Goal: Find specific page/section: Find specific page/section

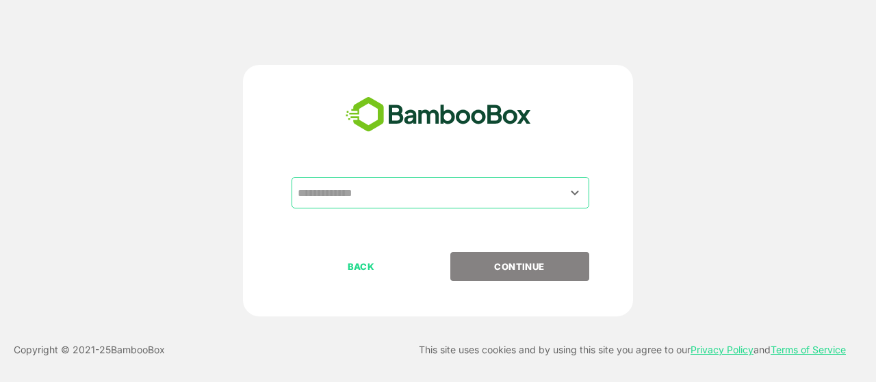
click at [388, 195] on input "text" at bounding box center [440, 193] width 292 height 26
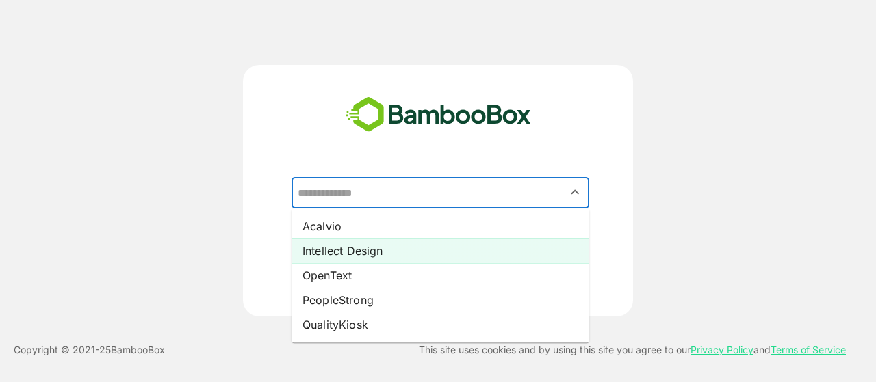
click at [334, 252] on li "Intellect Design" at bounding box center [440, 251] width 298 height 25
type input "**********"
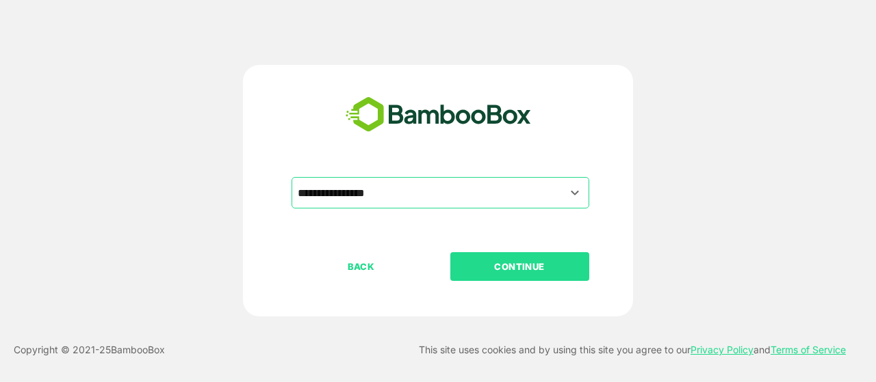
click at [538, 267] on p "CONTINUE" at bounding box center [519, 266] width 137 height 15
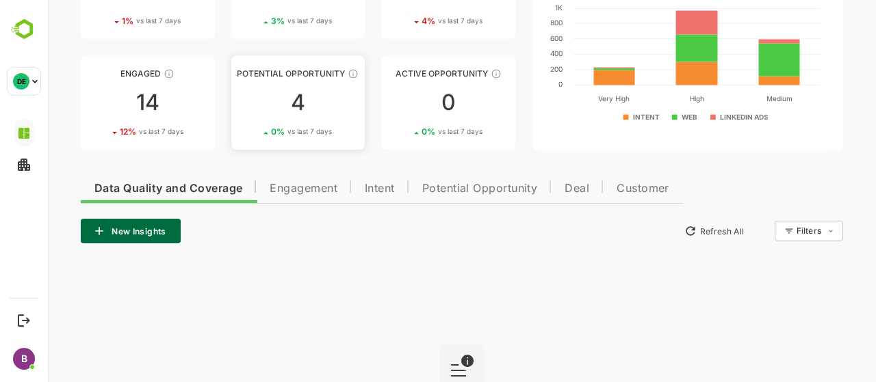
scroll to position [192, 0]
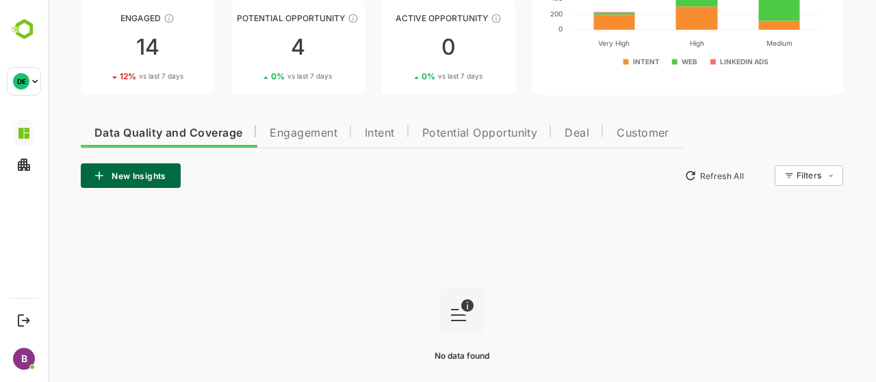
click at [304, 132] on span "Engagement" at bounding box center [303, 133] width 68 height 11
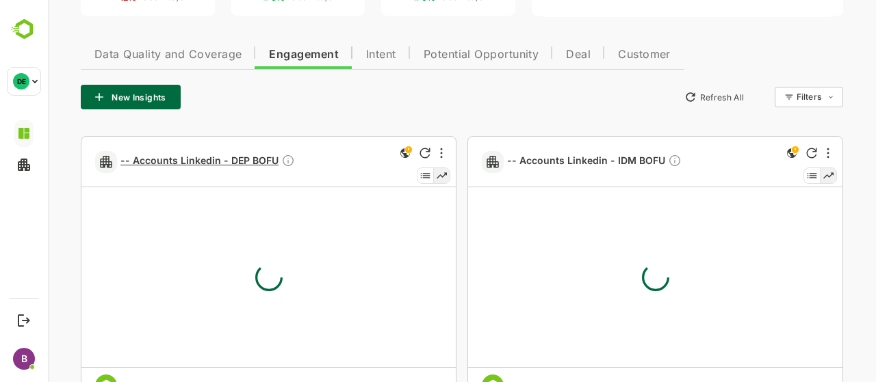
scroll to position [310, 0]
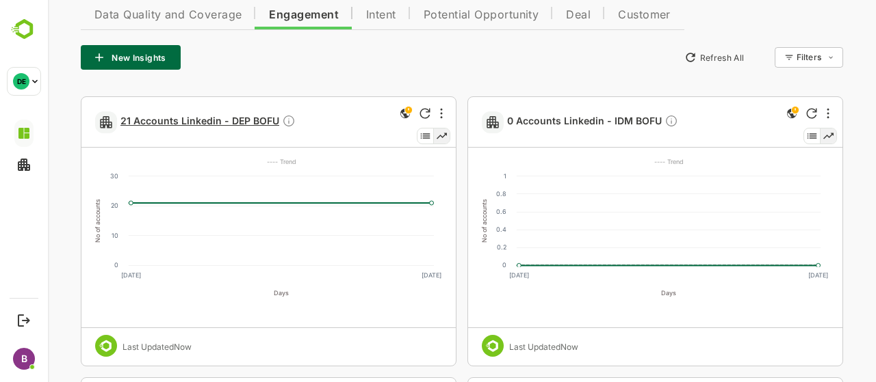
click at [207, 118] on span "21 Accounts Linkedin - DEP BOFU" at bounding box center [207, 122] width 175 height 16
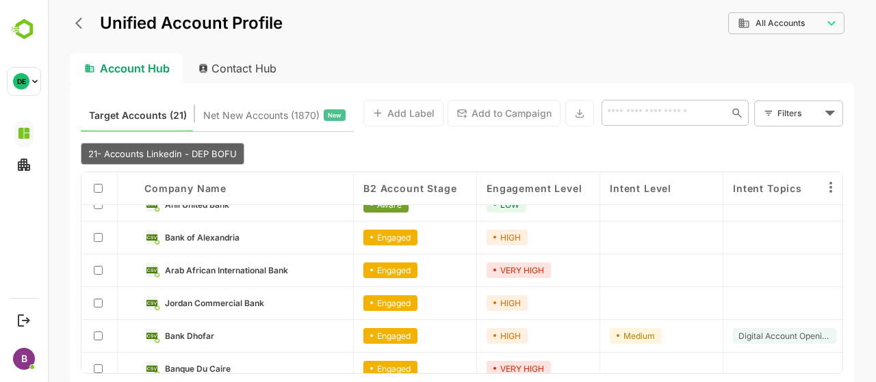
scroll to position [0, 0]
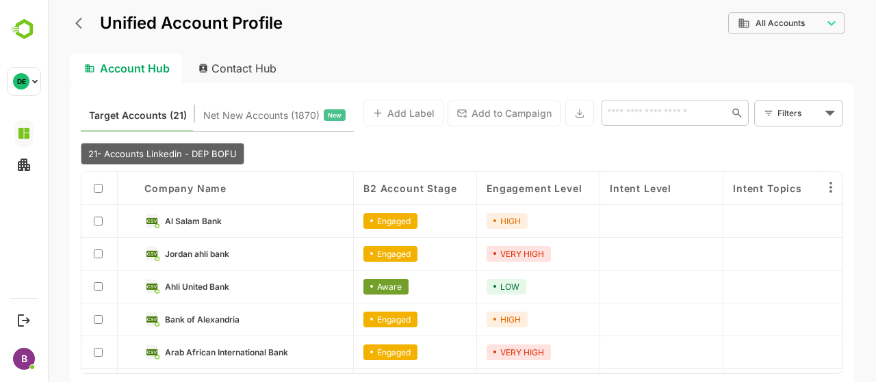
click at [419, 179] on div "B2 Account Stage" at bounding box center [415, 188] width 123 height 33
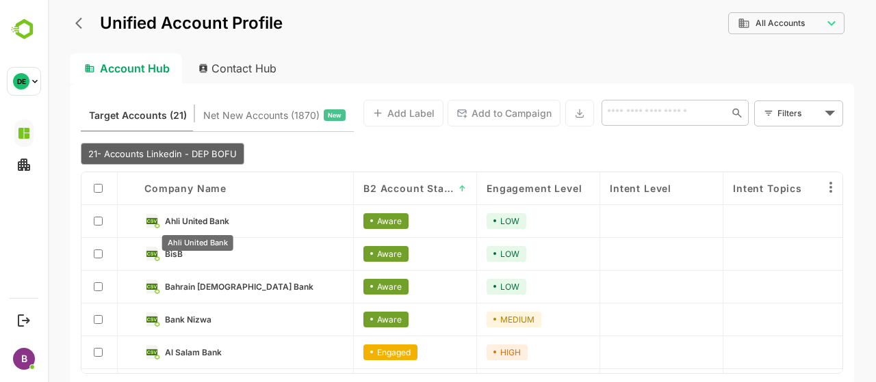
click at [193, 218] on span "Ahli United Bank" at bounding box center [197, 221] width 64 height 10
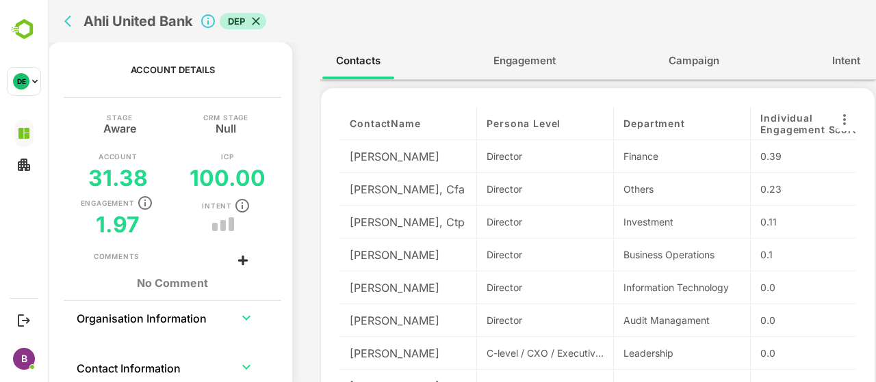
click at [78, 23] on icon "back" at bounding box center [71, 21] width 14 height 14
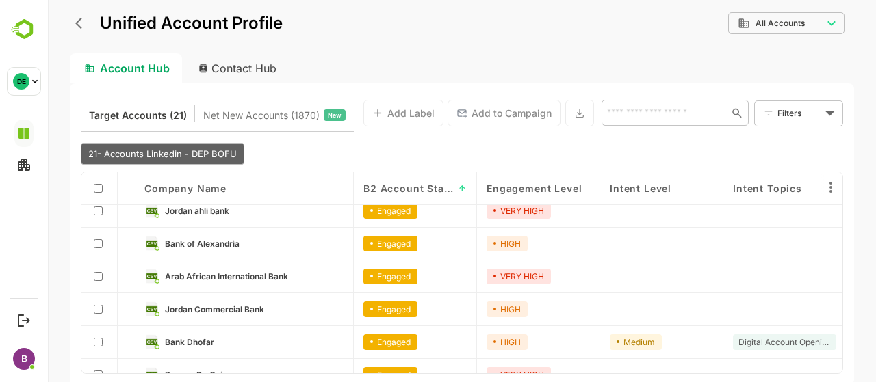
scroll to position [287, 0]
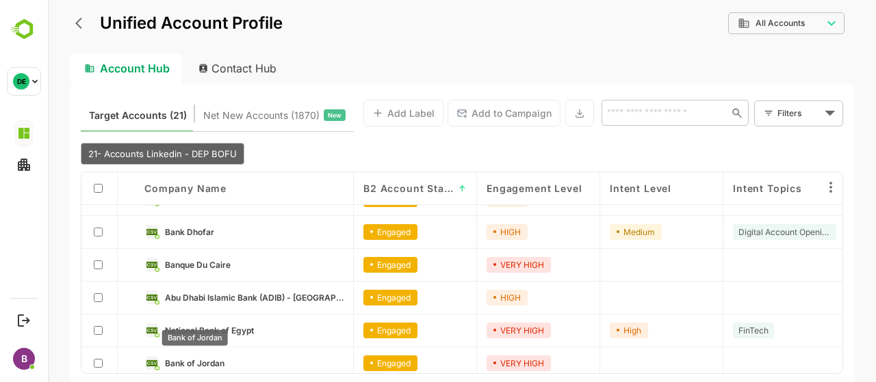
click at [208, 360] on span "Bank of Jordan" at bounding box center [195, 363] width 60 height 10
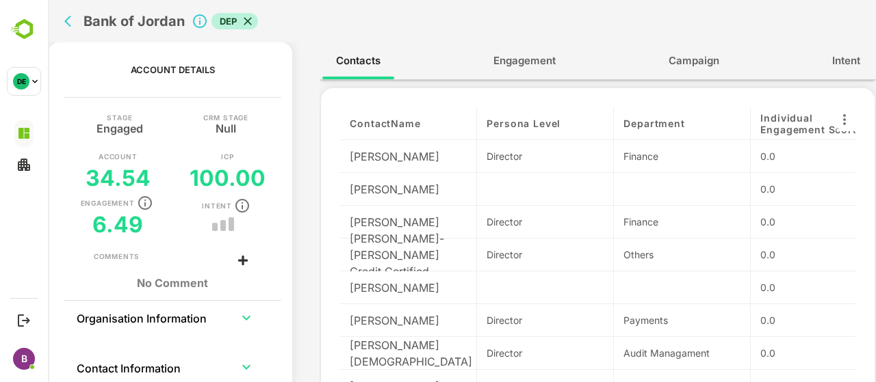
click at [518, 62] on span "Engagement" at bounding box center [524, 61] width 62 height 18
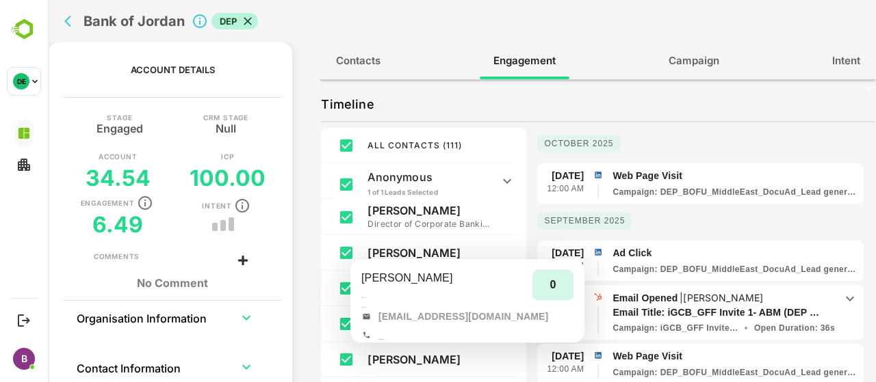
scroll to position [0, 0]
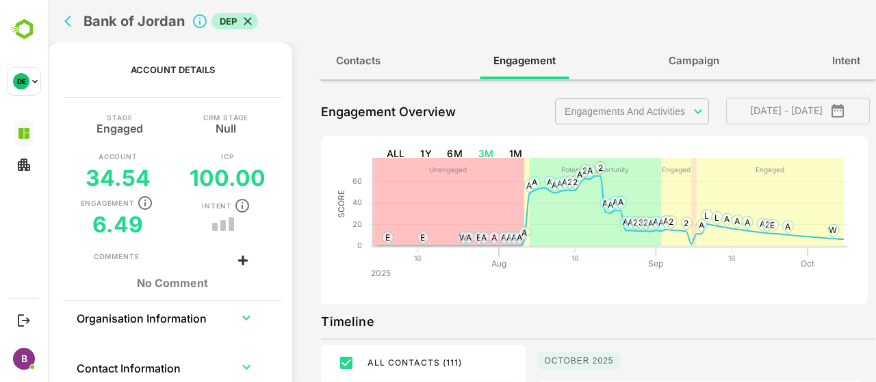
click at [671, 105] on body "**********" at bounding box center [462, 191] width 828 height 382
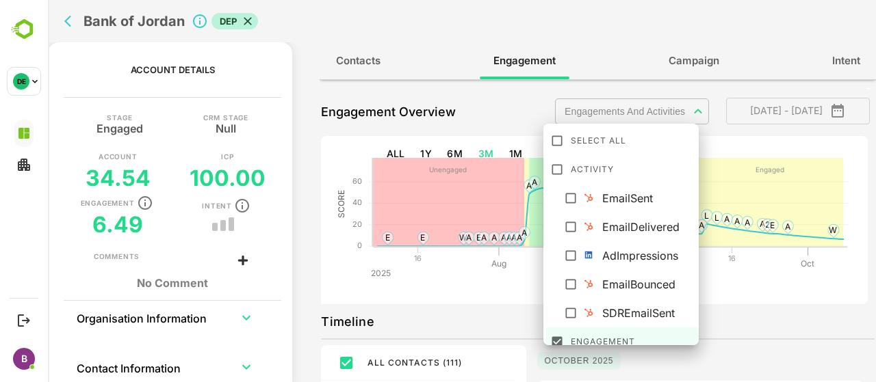
scroll to position [153, 0]
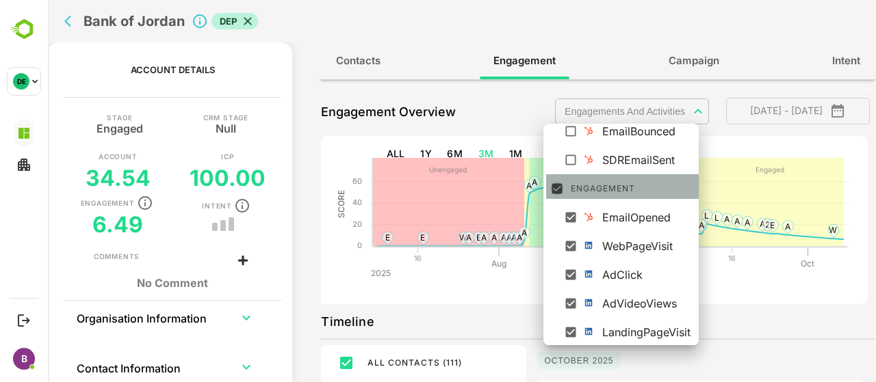
click at [560, 195] on icon at bounding box center [557, 189] width 14 height 14
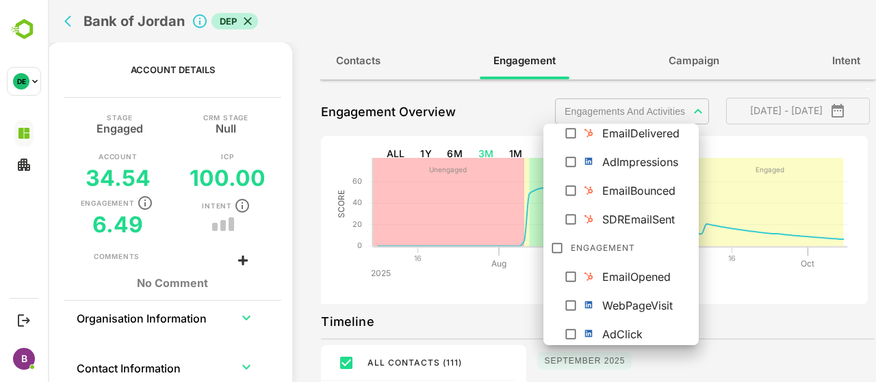
scroll to position [0, 0]
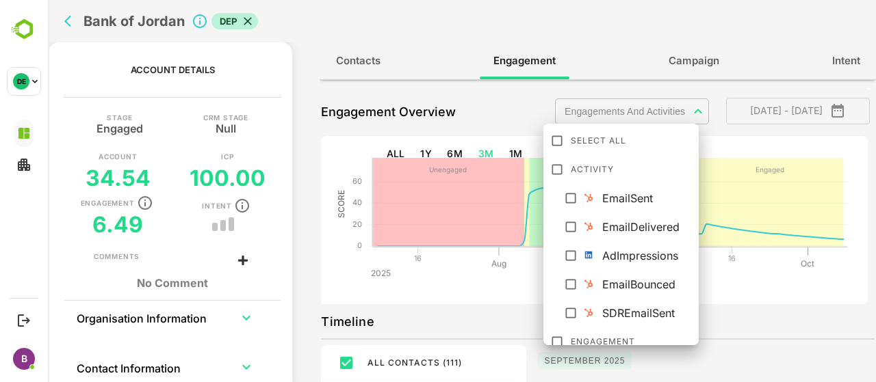
click at [566, 249] on icon at bounding box center [571, 256] width 14 height 14
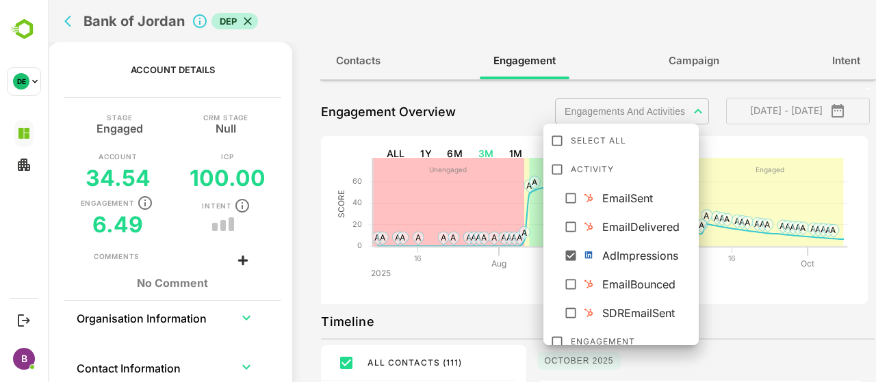
click at [436, 24] on div at bounding box center [462, 191] width 828 height 382
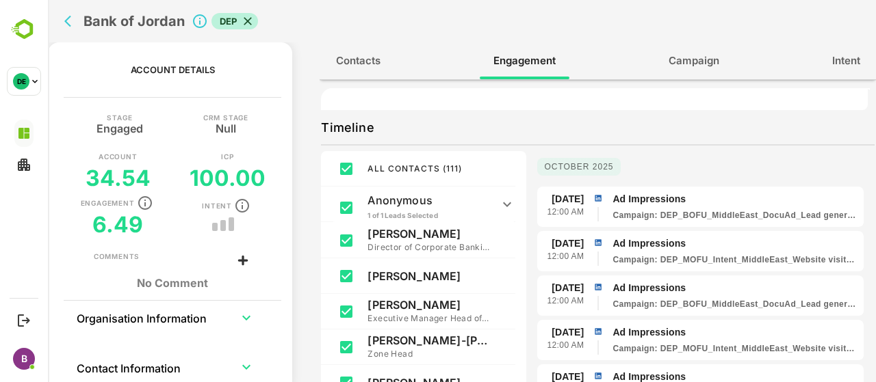
scroll to position [222, 0]
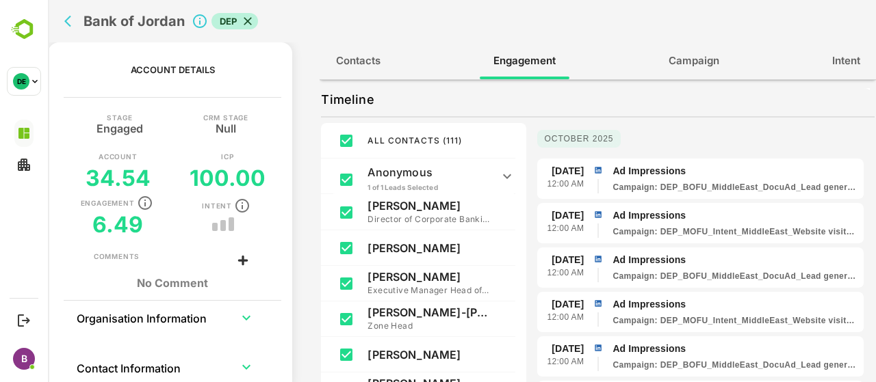
click at [502, 177] on icon at bounding box center [507, 176] width 16 height 16
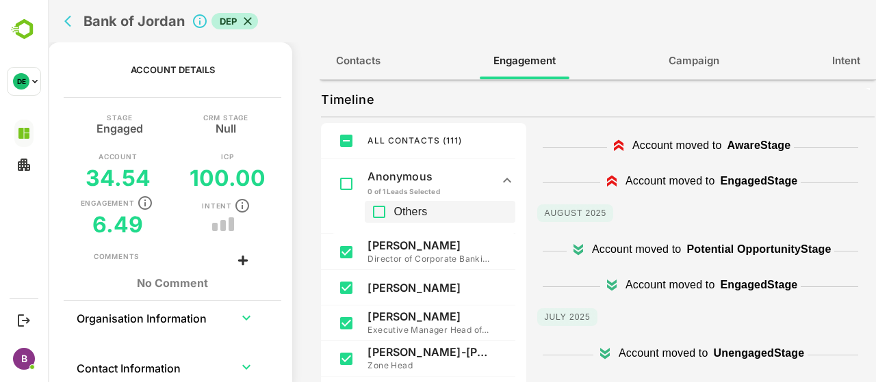
scroll to position [0, 0]
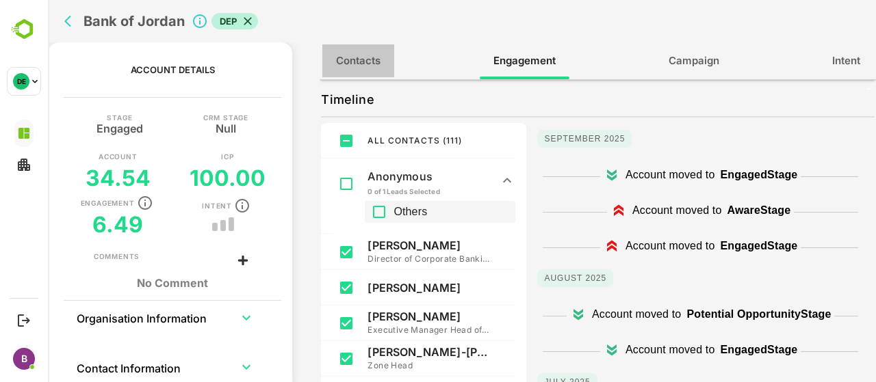
click at [374, 61] on span "Contacts" at bounding box center [358, 61] width 44 height 18
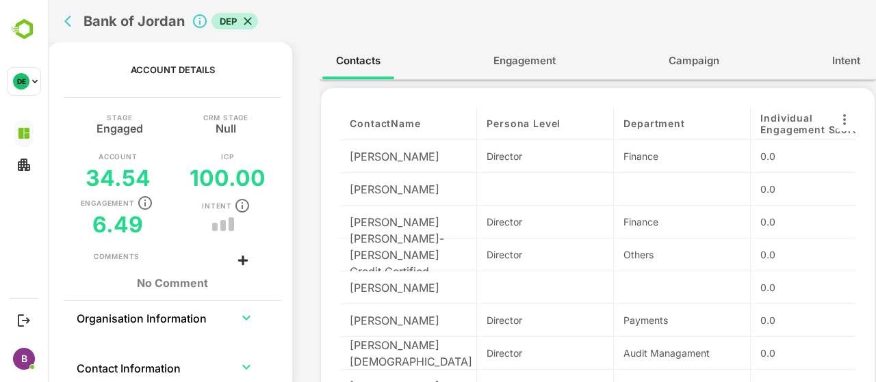
click at [70, 28] on button "back" at bounding box center [71, 21] width 21 height 21
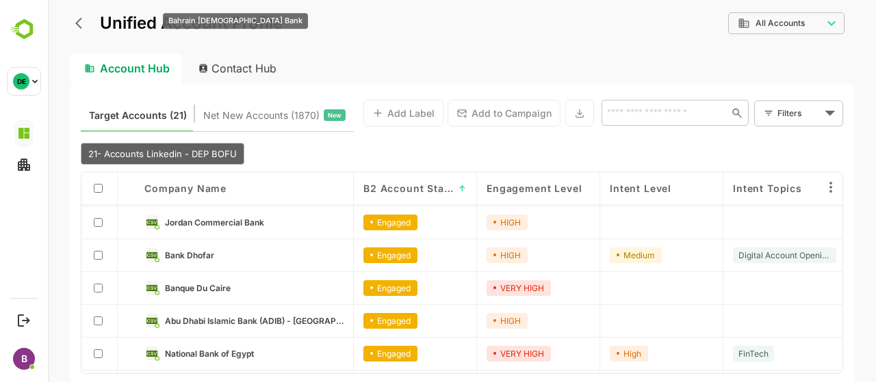
scroll to position [287, 0]
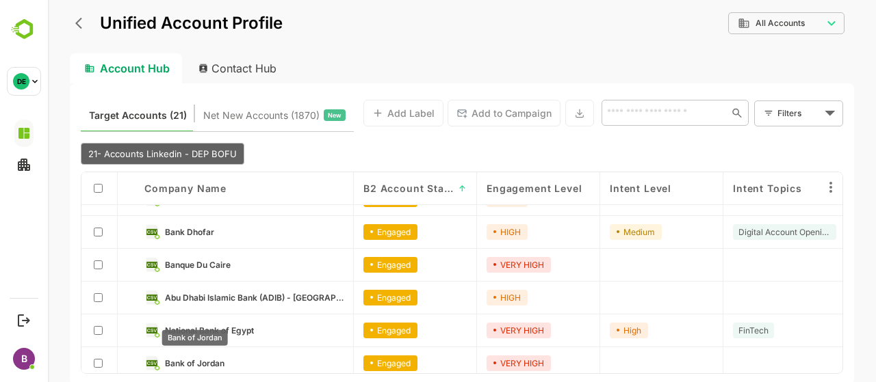
click at [192, 358] on span "Bank of Jordan" at bounding box center [195, 363] width 60 height 10
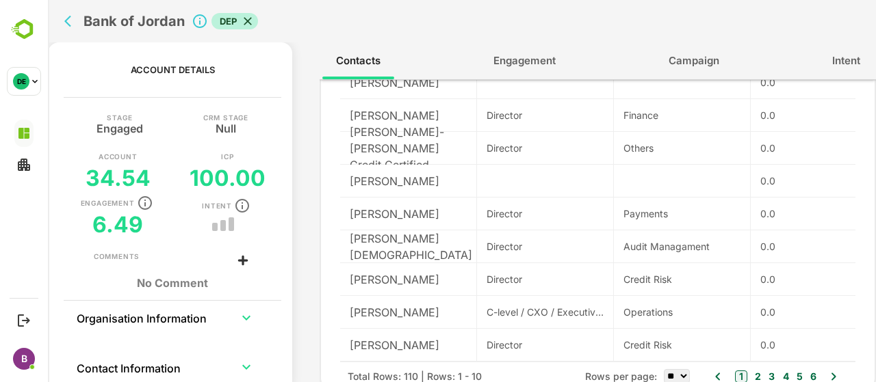
scroll to position [1, 0]
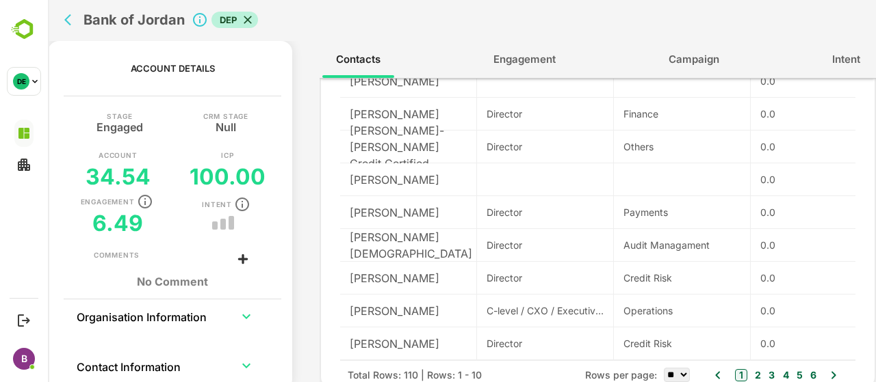
click at [676, 376] on select "** ** ** ***" at bounding box center [676, 375] width 26 height 14
select select "***"
click at [663, 368] on select "** ** ** ***" at bounding box center [676, 375] width 26 height 14
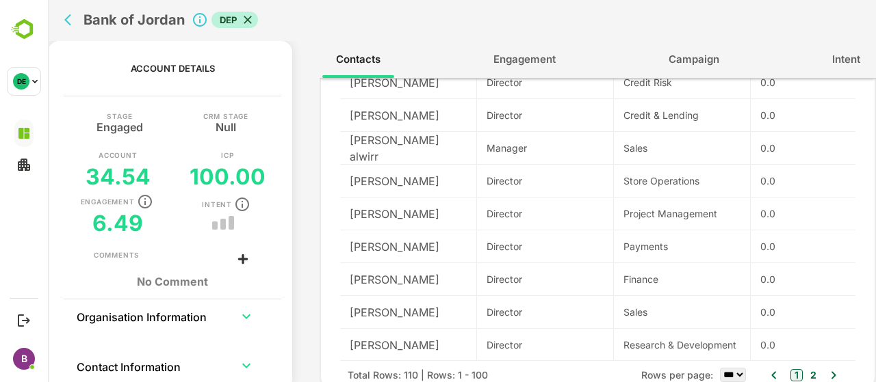
scroll to position [319, 0]
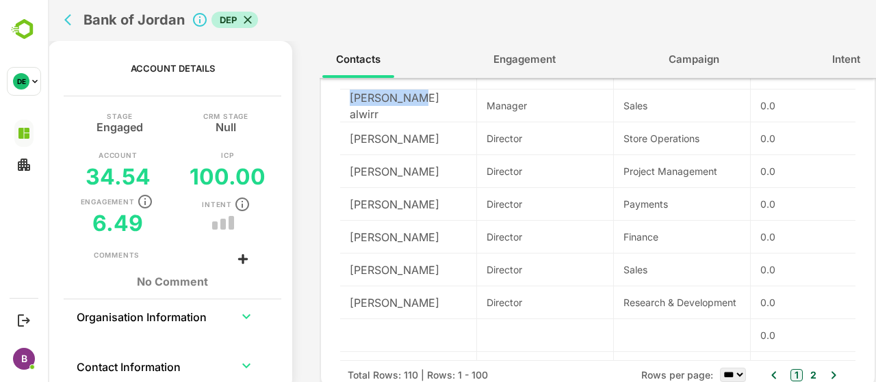
drag, startPoint x: 415, startPoint y: 105, endPoint x: 349, endPoint y: 114, distance: 66.3
click at [349, 114] on div "[PERSON_NAME] alwirr" at bounding box center [408, 106] width 137 height 33
click at [439, 202] on div "[PERSON_NAME]" at bounding box center [408, 204] width 137 height 33
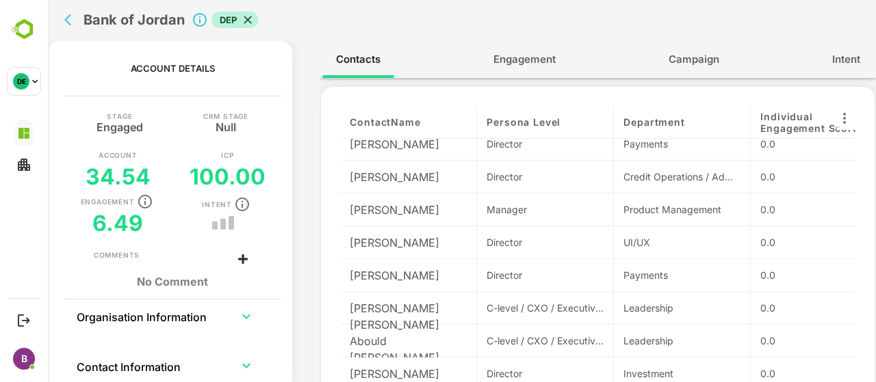
scroll to position [2549, 0]
